Goal: Complete application form

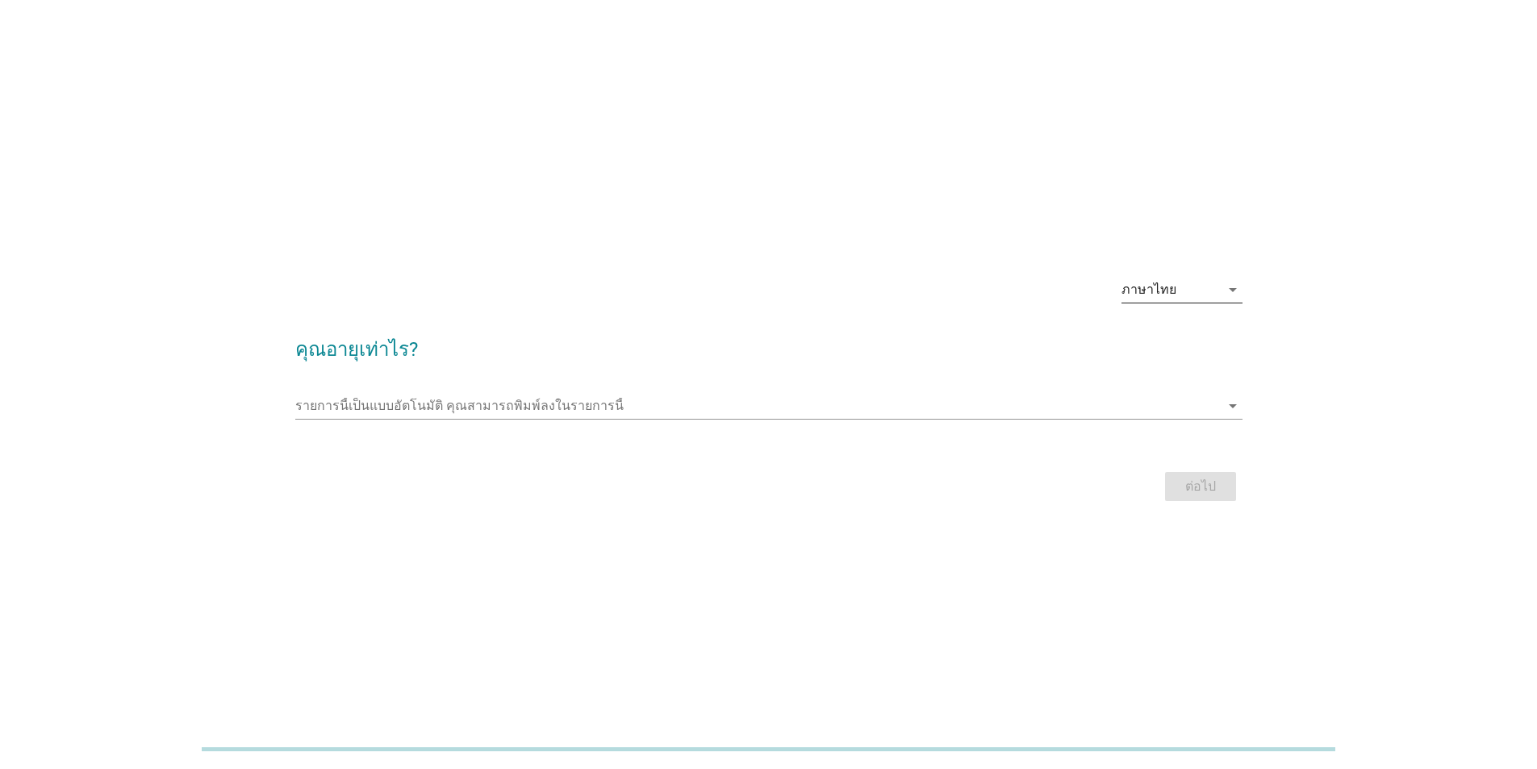
click at [1226, 293] on icon "arrow_drop_down" at bounding box center [1232, 289] width 19 height 19
click at [1163, 343] on div "ภาษาไทย" at bounding box center [1181, 341] width 95 height 19
click at [344, 405] on input "รายการนี้เป็นแบบอัตโนมัติ คุณสามารถพิมพ์ลงในรายการนี้" at bounding box center [757, 406] width 925 height 26
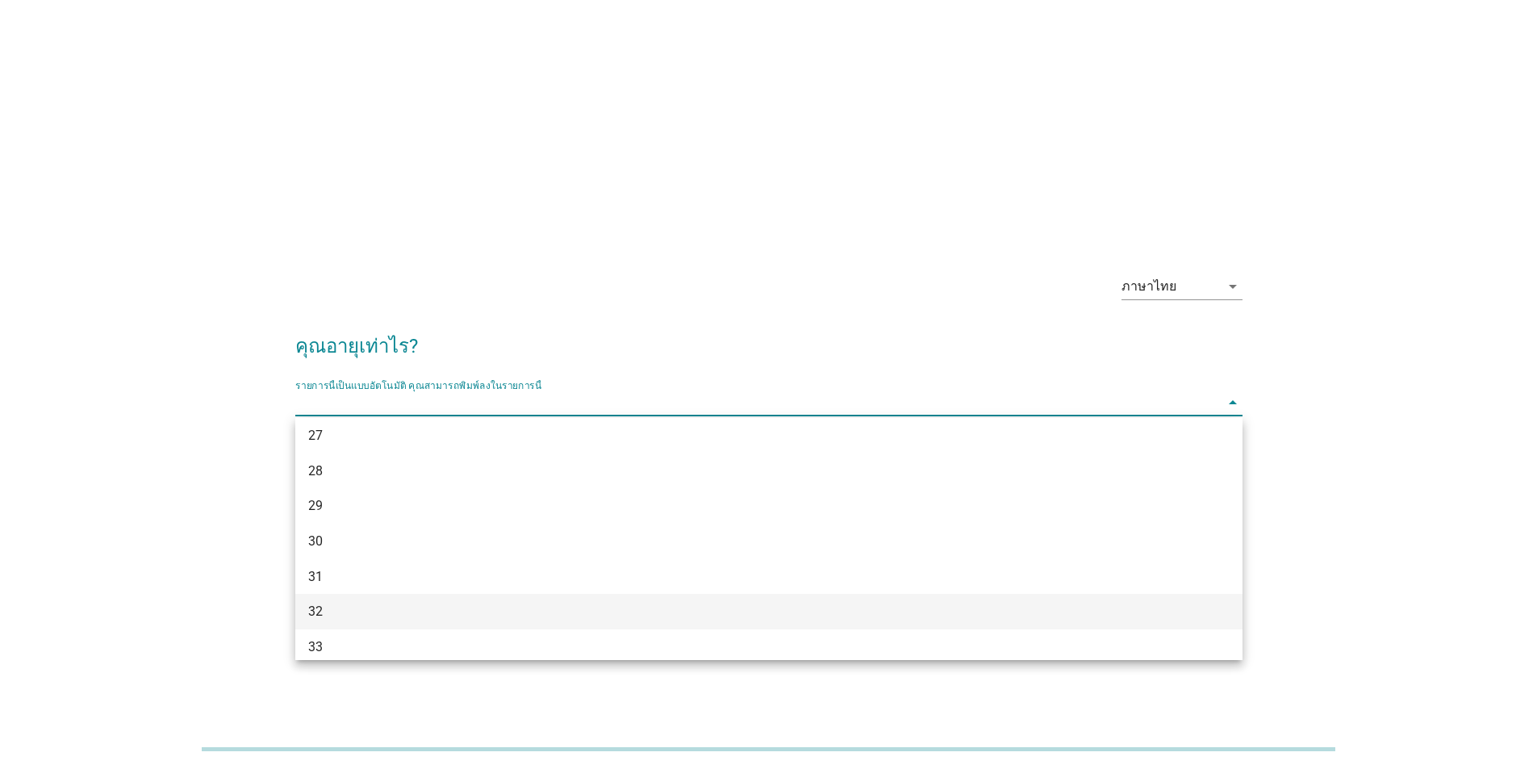
scroll to position [646, 0]
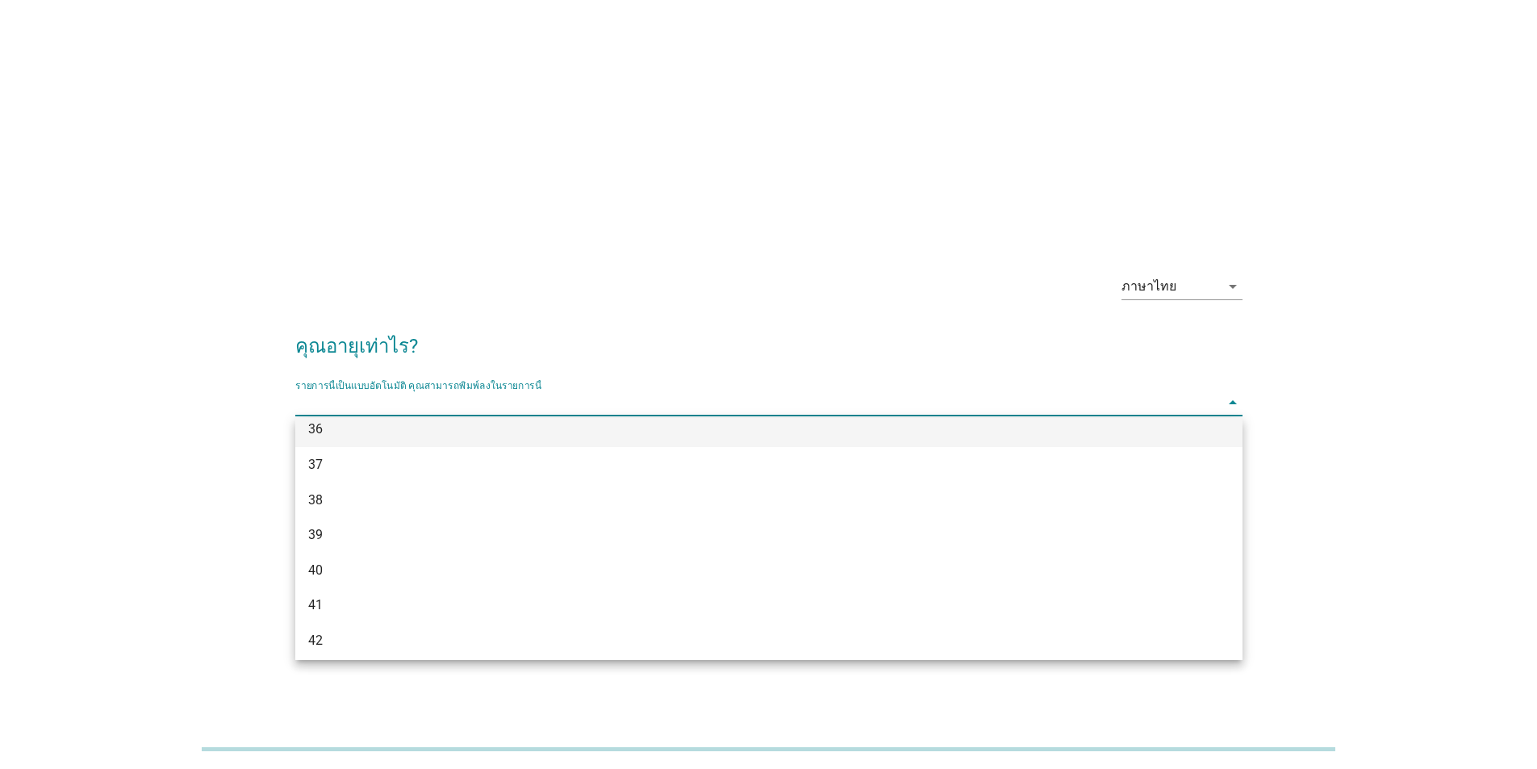
click at [315, 431] on div "36" at bounding box center [730, 429] width 845 height 19
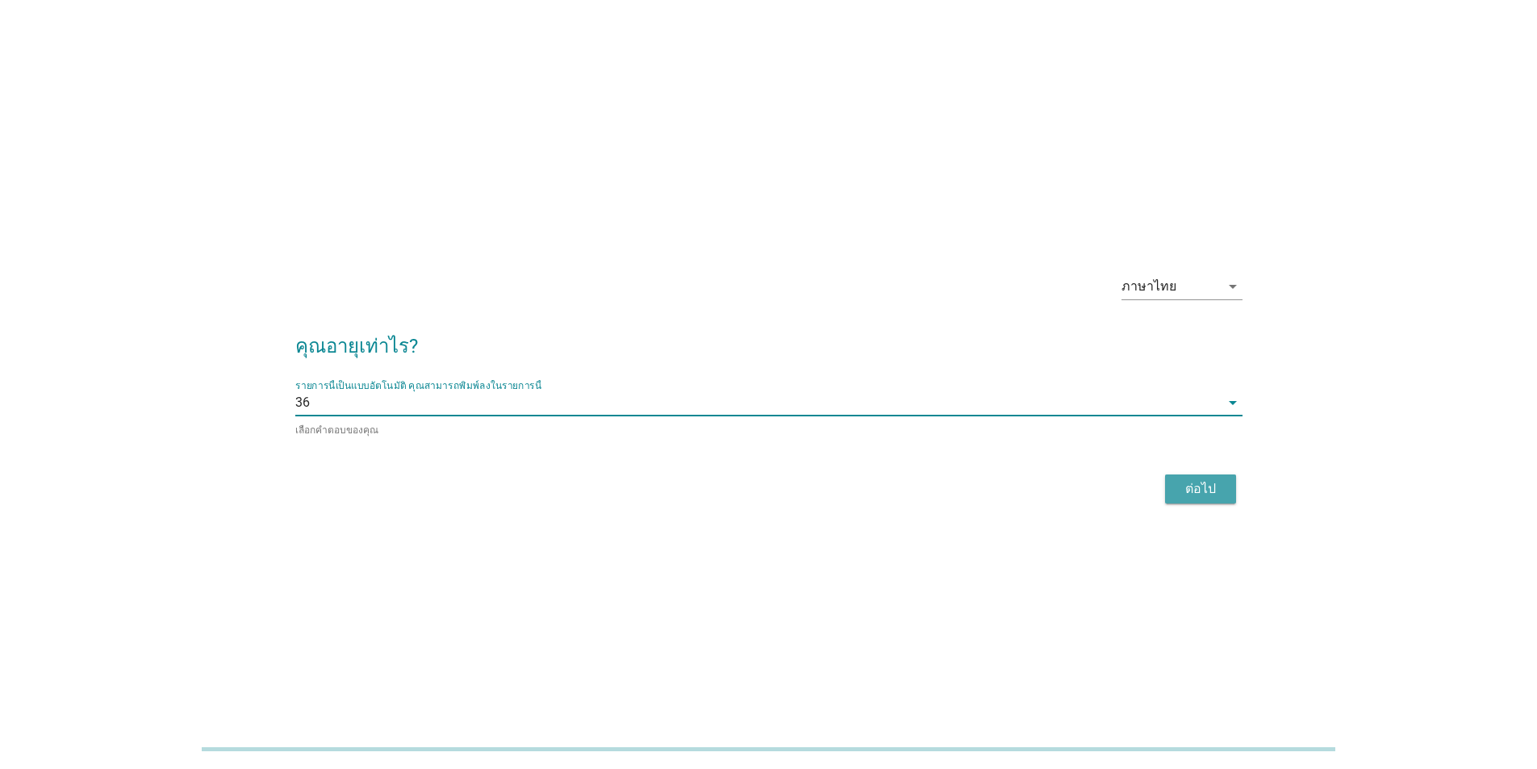
click at [1201, 487] on div "ต่อไป" at bounding box center [1200, 488] width 45 height 19
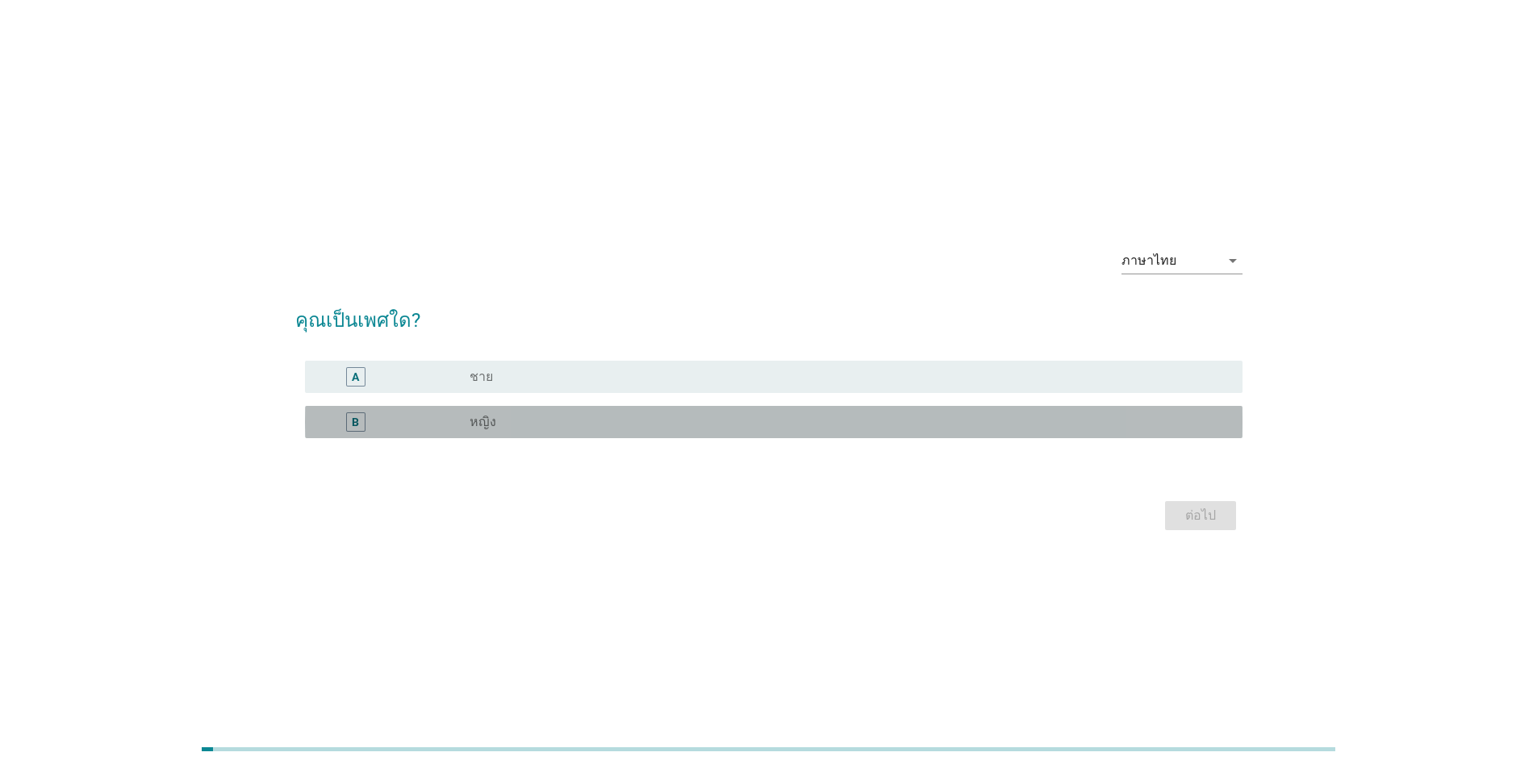
click at [473, 421] on label "หญิง" at bounding box center [483, 422] width 27 height 16
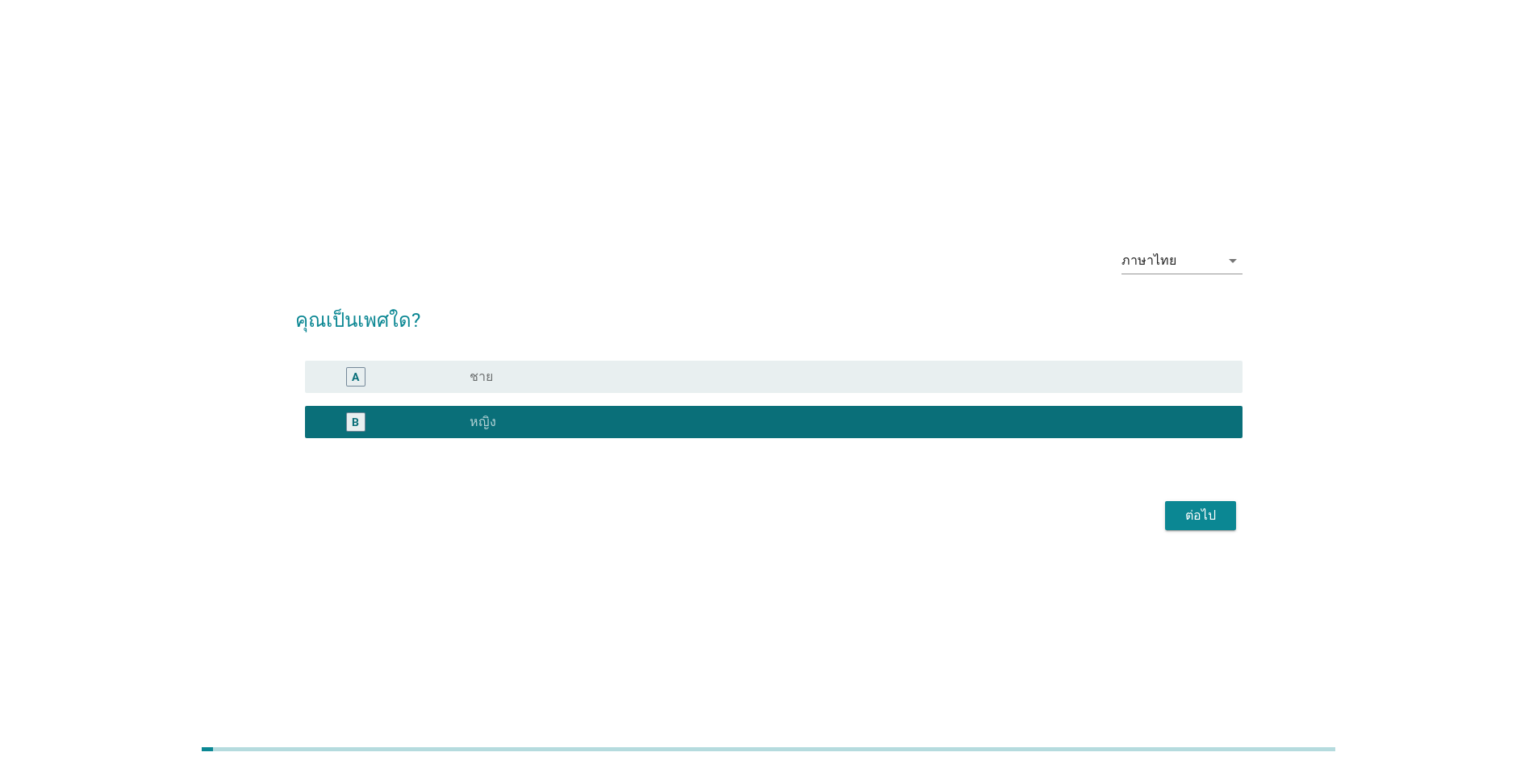
click at [1196, 516] on div "ต่อไป" at bounding box center [1200, 515] width 45 height 19
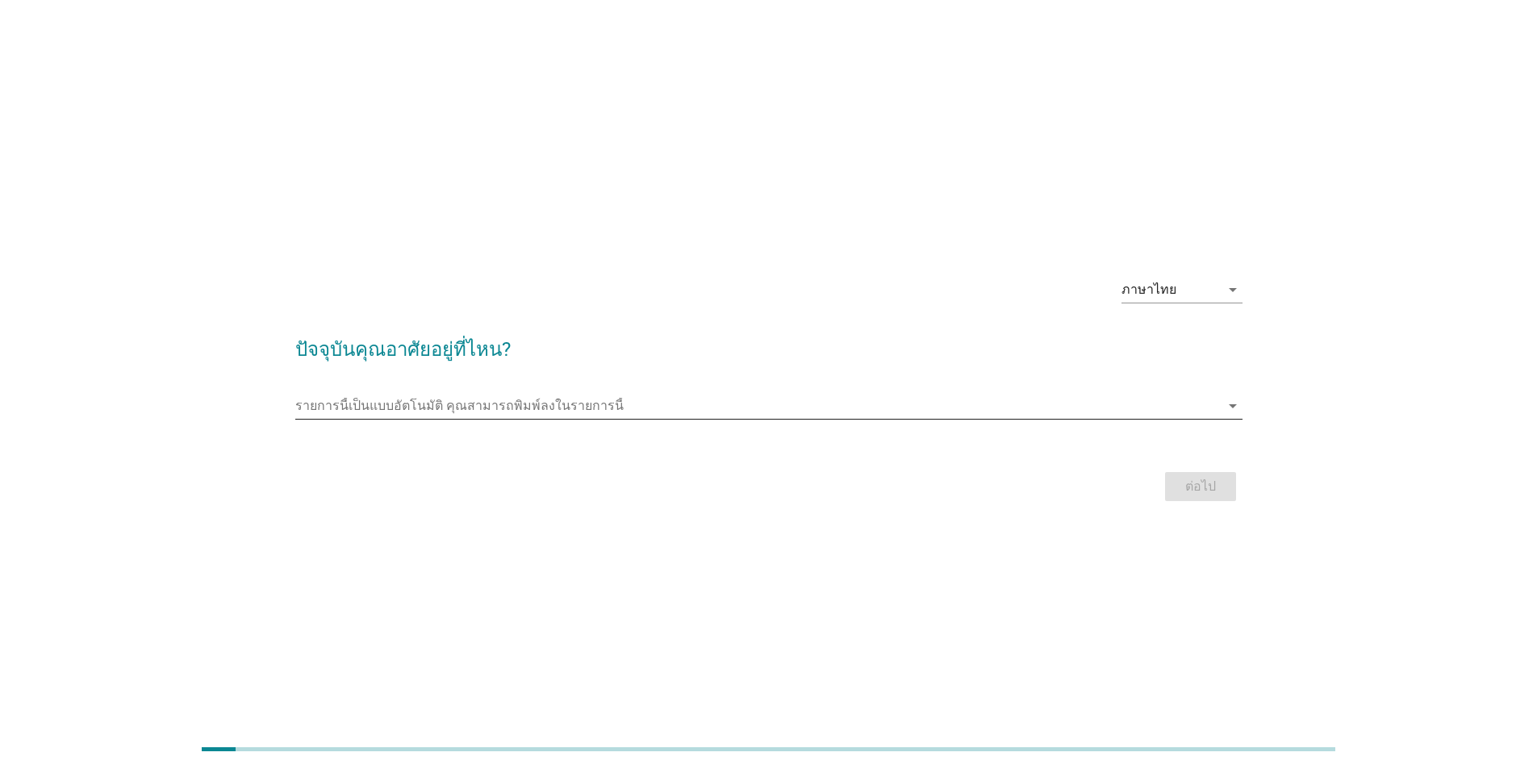
click at [443, 414] on input "รายการนี้เป็นแบบอัตโนมัติ คุณสามารถพิมพ์ลงในรายการนี้" at bounding box center [757, 406] width 925 height 26
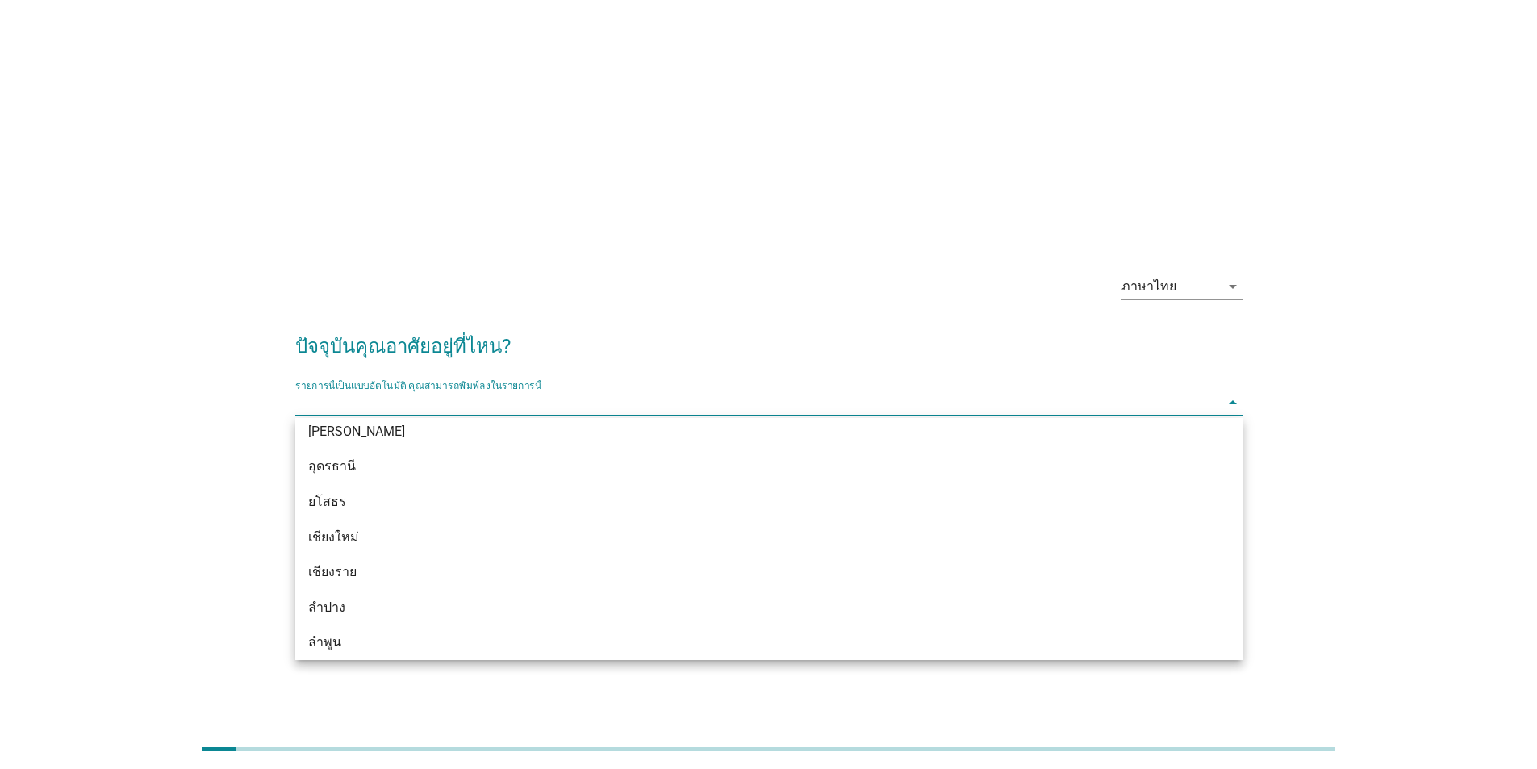
scroll to position [636, 0]
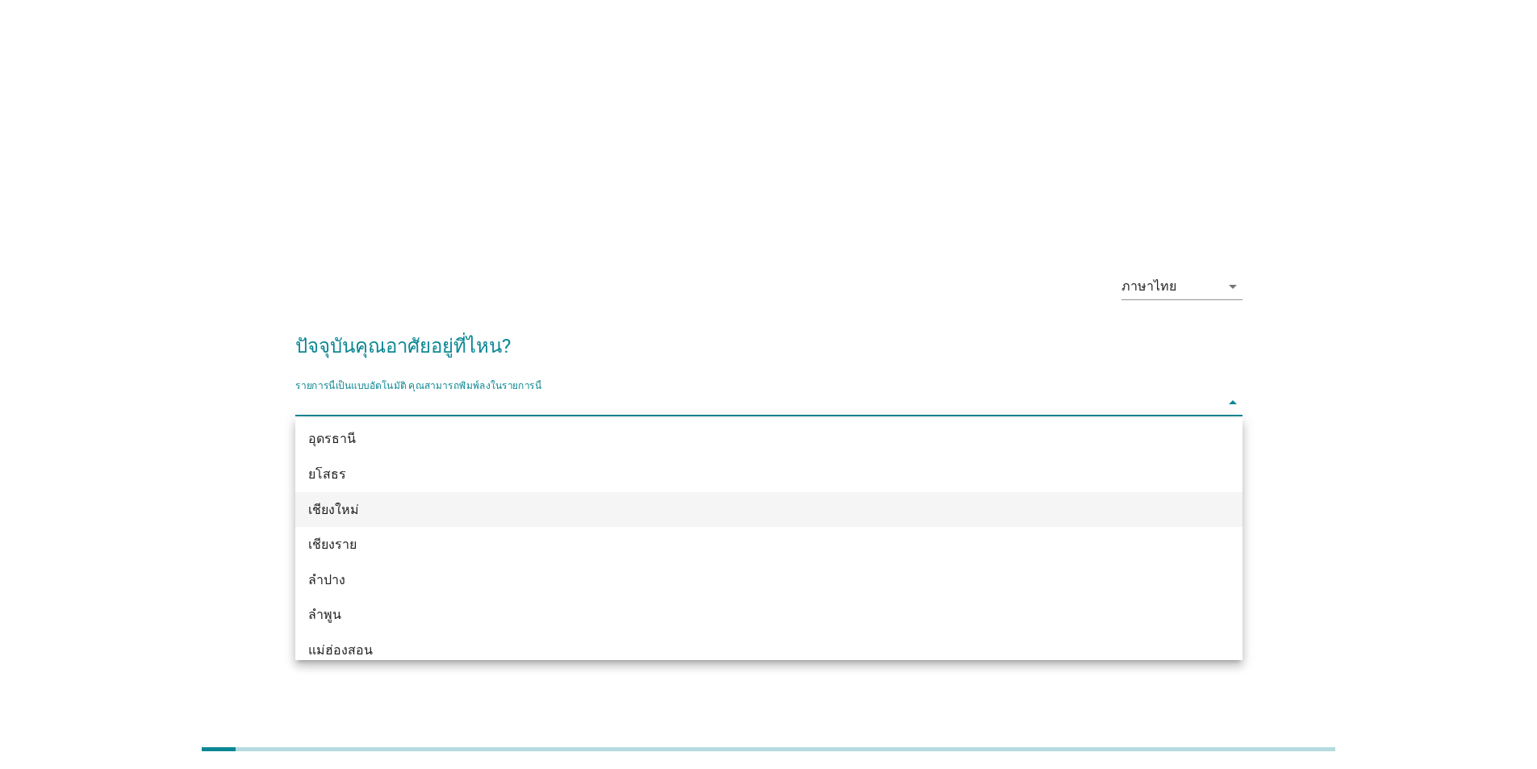
click at [307, 508] on div "เชียงใหม่" at bounding box center [768, 510] width 947 height 36
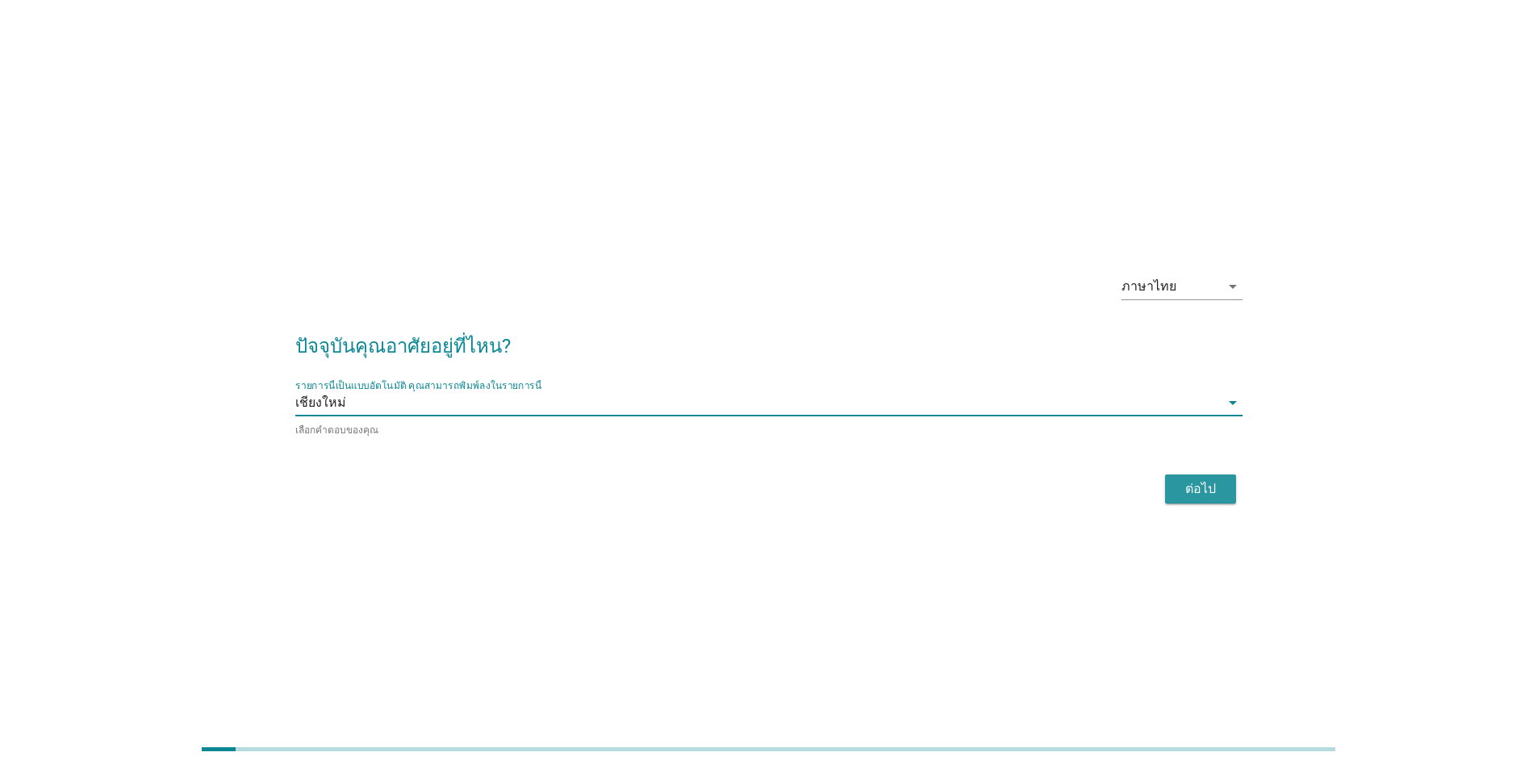
click at [1198, 491] on div "ต่อไป" at bounding box center [1200, 488] width 45 height 19
